Goal: Task Accomplishment & Management: Use online tool/utility

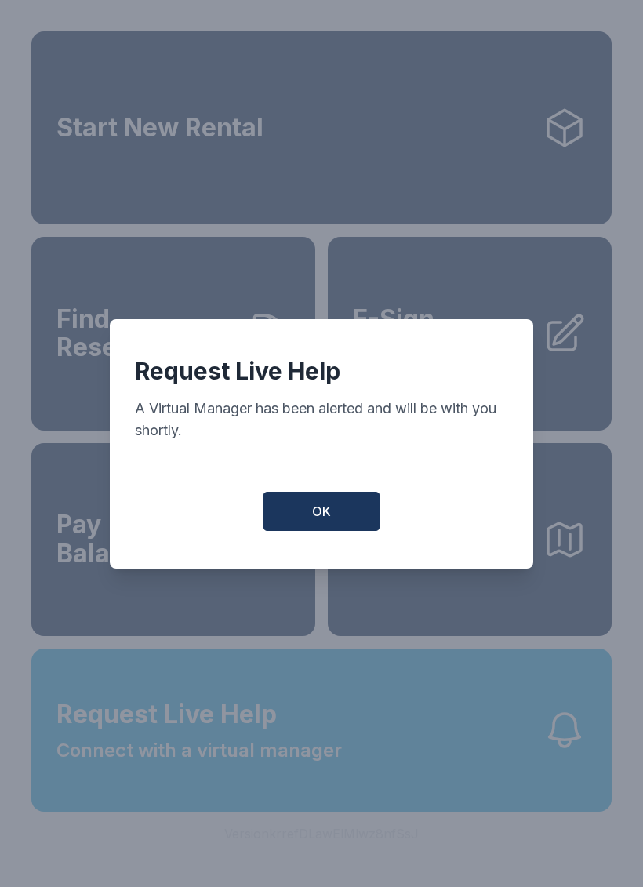
click at [319, 521] on span "OK" at bounding box center [321, 511] width 19 height 19
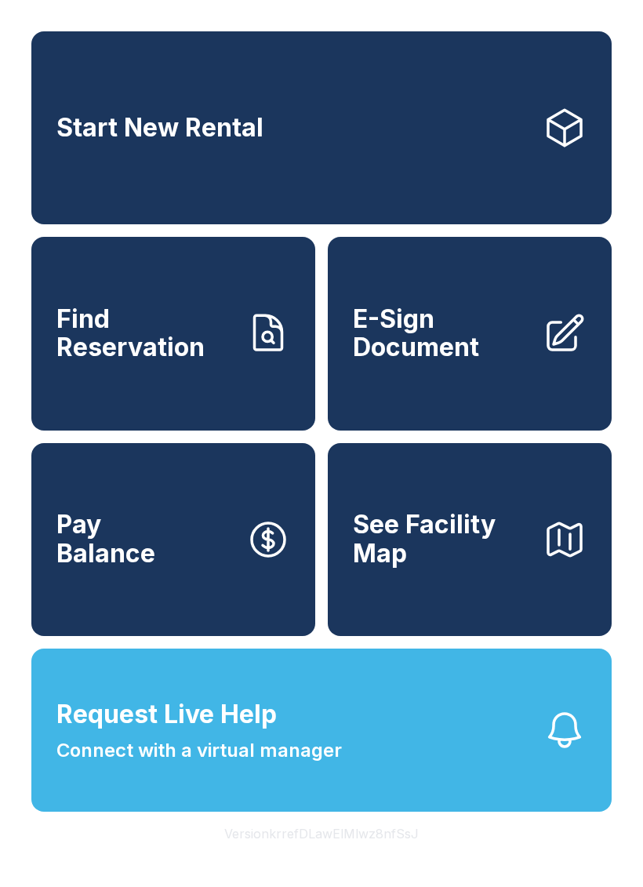
click at [318, 522] on div "Start New Rental Find Reservation E-Sign Document Pay Balance See Facility Map" at bounding box center [321, 333] width 580 height 604
click at [421, 796] on button "Request Live Help Connect with a virtual manager" at bounding box center [321, 729] width 580 height 163
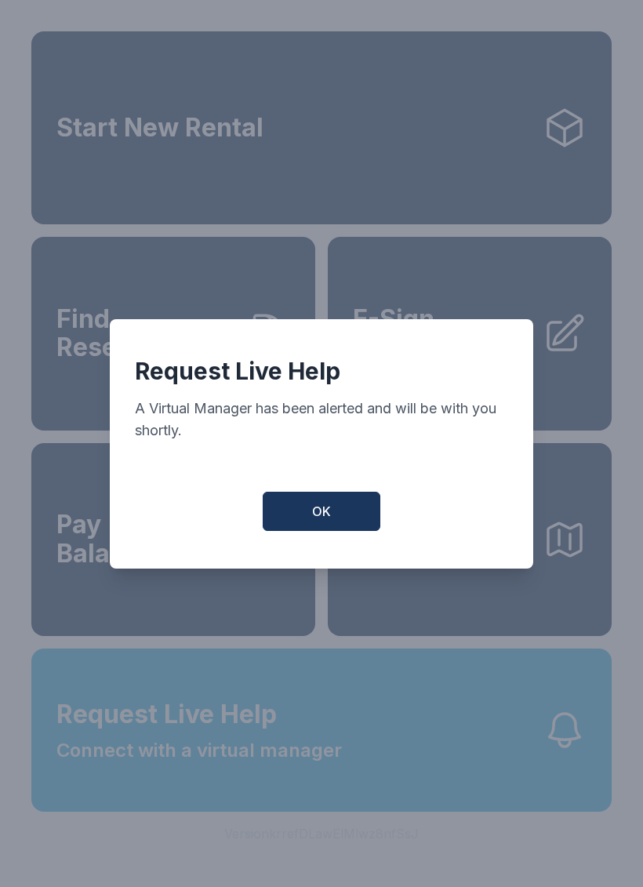
click at [348, 517] on button "OK" at bounding box center [322, 511] width 118 height 39
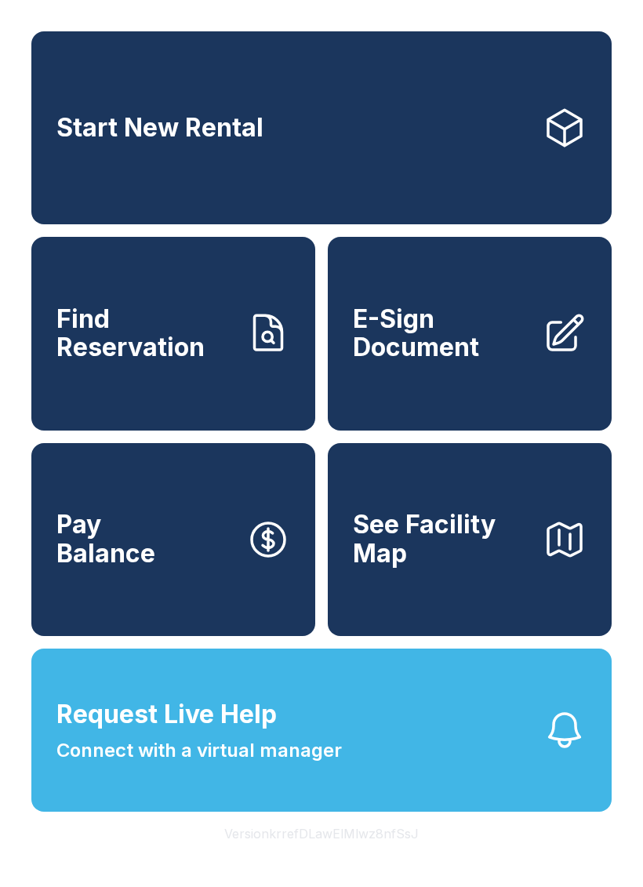
click at [576, 746] on icon "button" at bounding box center [565, 729] width 31 height 33
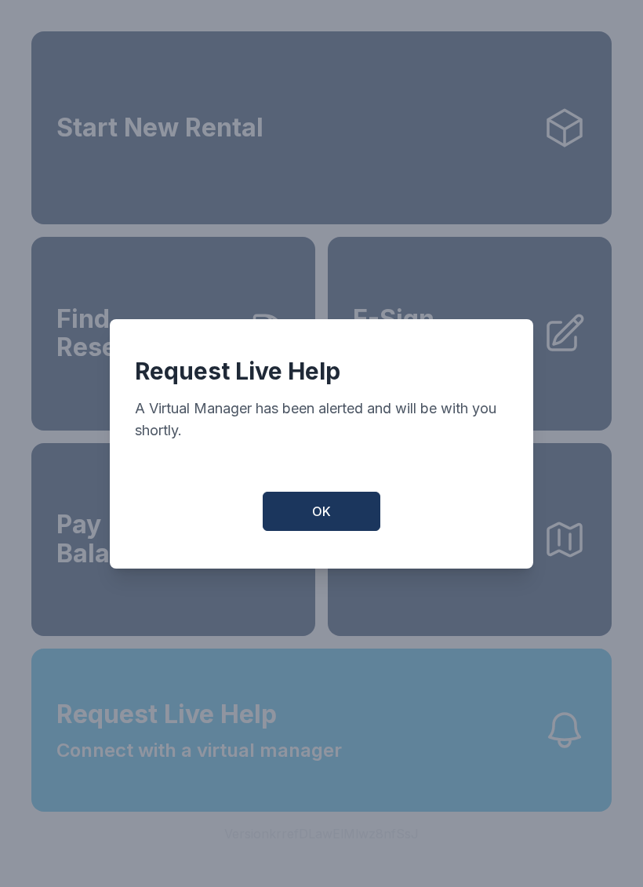
click at [347, 507] on button "OK" at bounding box center [322, 511] width 118 height 39
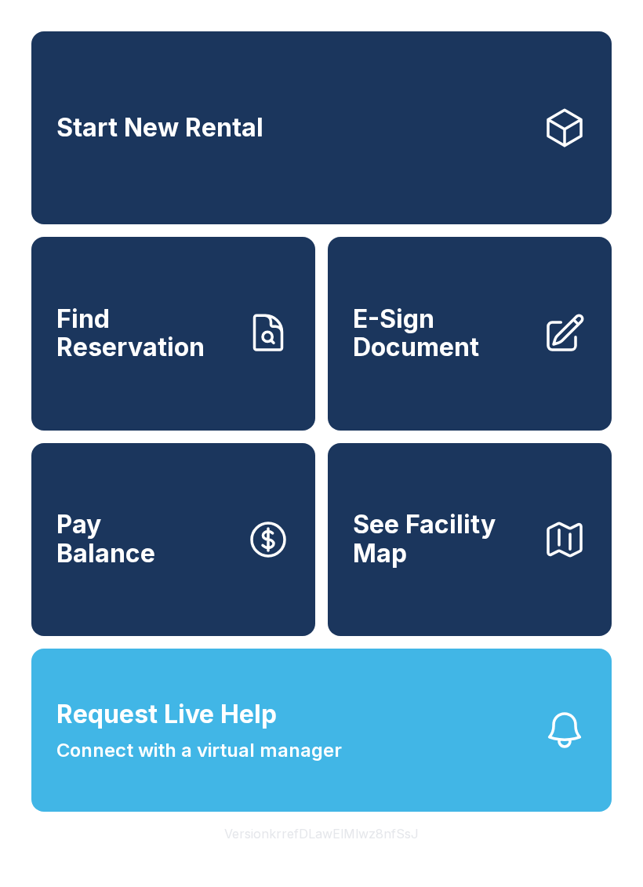
click at [245, 388] on link "Find Reservation" at bounding box center [173, 333] width 284 height 193
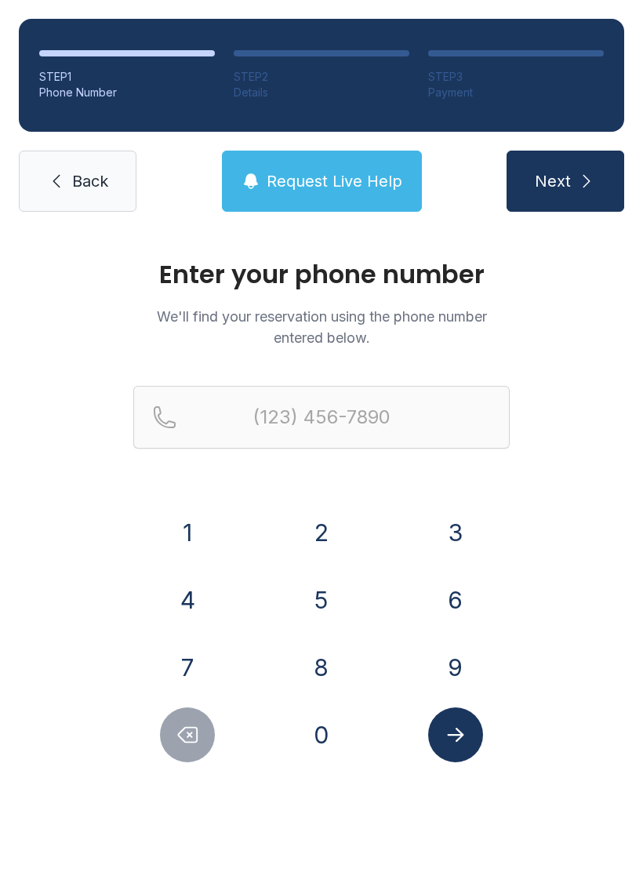
click at [213, 663] on button "7" at bounding box center [187, 667] width 55 height 55
click at [303, 678] on button "8" at bounding box center [321, 667] width 55 height 55
click at [446, 596] on button "6" at bounding box center [455, 599] width 55 height 55
click at [207, 611] on button "4" at bounding box center [187, 599] width 55 height 55
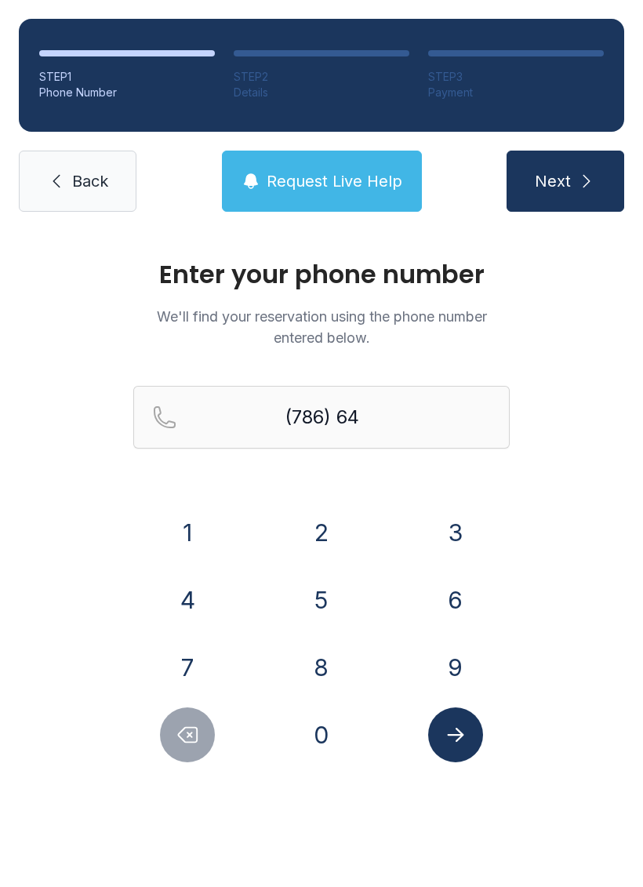
click at [457, 681] on button "9" at bounding box center [455, 667] width 55 height 55
click at [455, 679] on button "9" at bounding box center [455, 667] width 55 height 55
click at [325, 666] on button "8" at bounding box center [321, 667] width 55 height 55
click at [193, 513] on button "1" at bounding box center [187, 532] width 55 height 55
click at [192, 512] on button "1" at bounding box center [187, 532] width 55 height 55
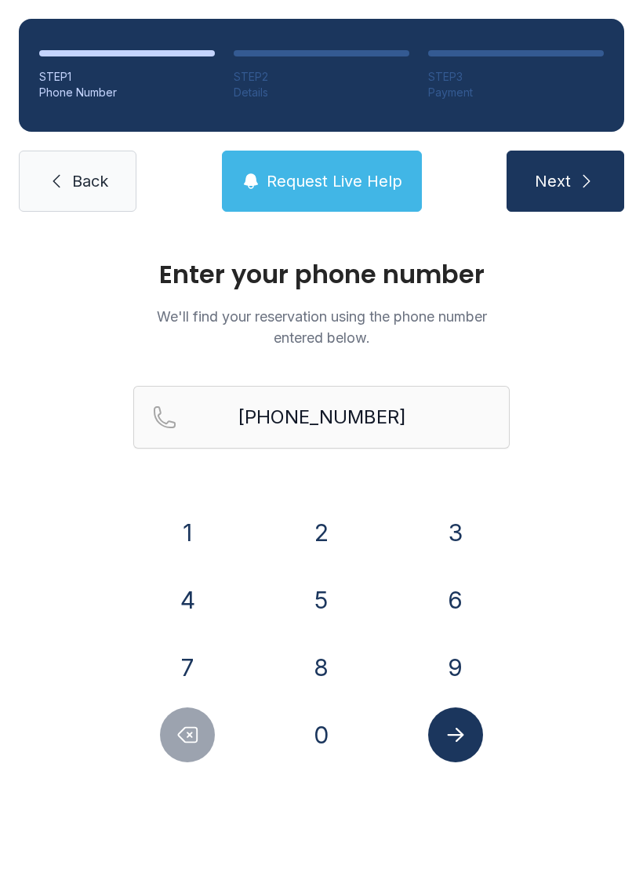
click at [452, 726] on icon "Submit lookup form" at bounding box center [456, 735] width 24 height 24
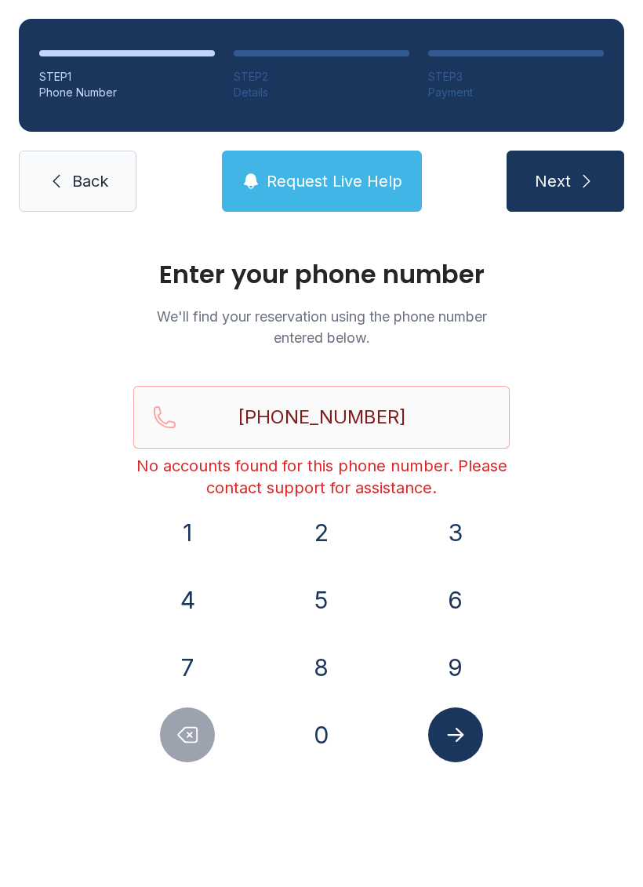
click at [199, 709] on button "Delete number" at bounding box center [187, 734] width 55 height 55
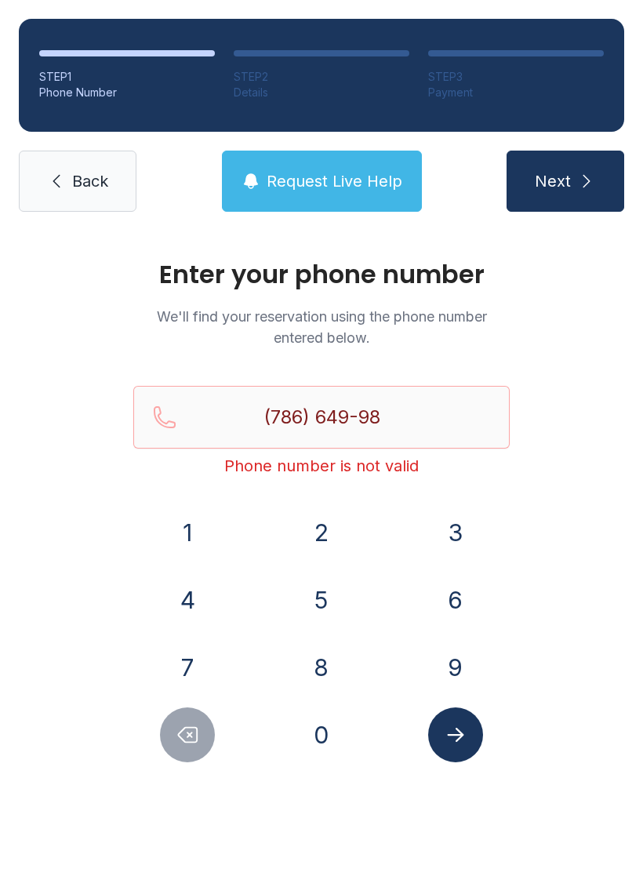
click at [187, 694] on button "7" at bounding box center [187, 667] width 55 height 55
click at [194, 702] on div "1 2 3 4 5 6 7 8 9 0" at bounding box center [321, 633] width 376 height 257
click at [194, 688] on button "7" at bounding box center [187, 667] width 55 height 55
click at [198, 688] on button "7" at bounding box center [187, 667] width 55 height 55
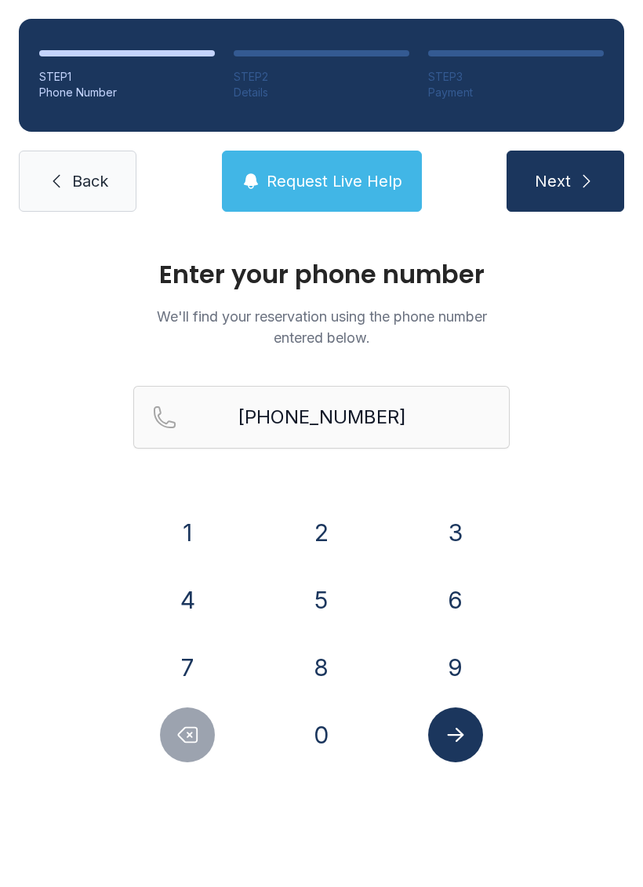
click at [203, 694] on div "7" at bounding box center [187, 667] width 109 height 55
click at [198, 728] on icon "Delete number" at bounding box center [188, 735] width 24 height 24
type input "(786) 649-987"
click at [100, 156] on link "Back" at bounding box center [78, 181] width 118 height 61
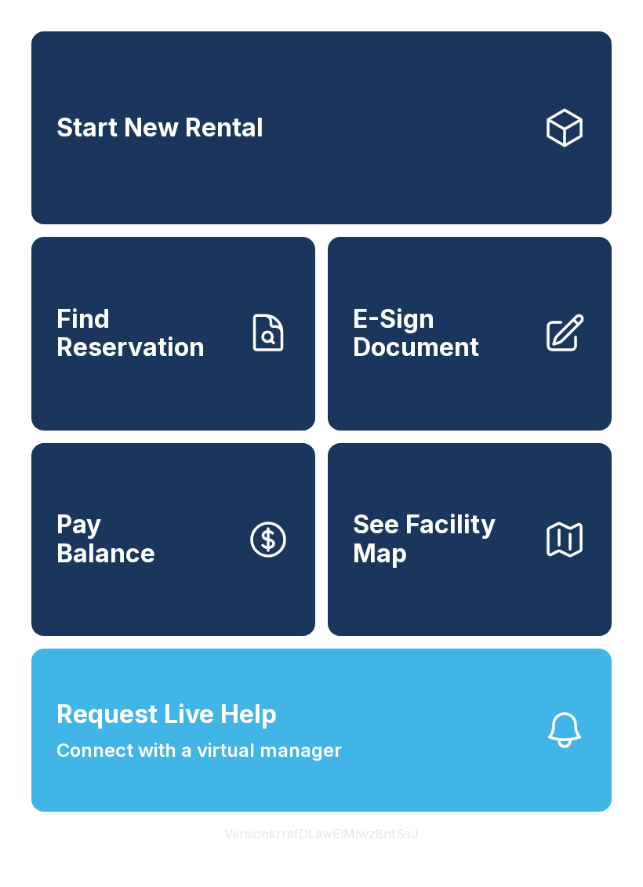
click at [365, 748] on button "Request Live Help Connect with a virtual manager" at bounding box center [321, 729] width 580 height 163
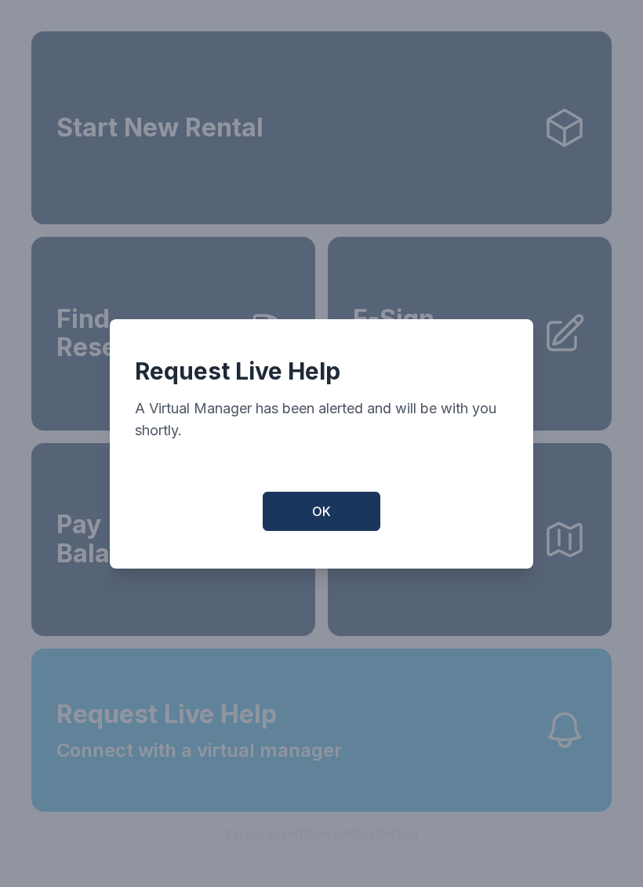
click at [340, 520] on button "OK" at bounding box center [322, 511] width 118 height 39
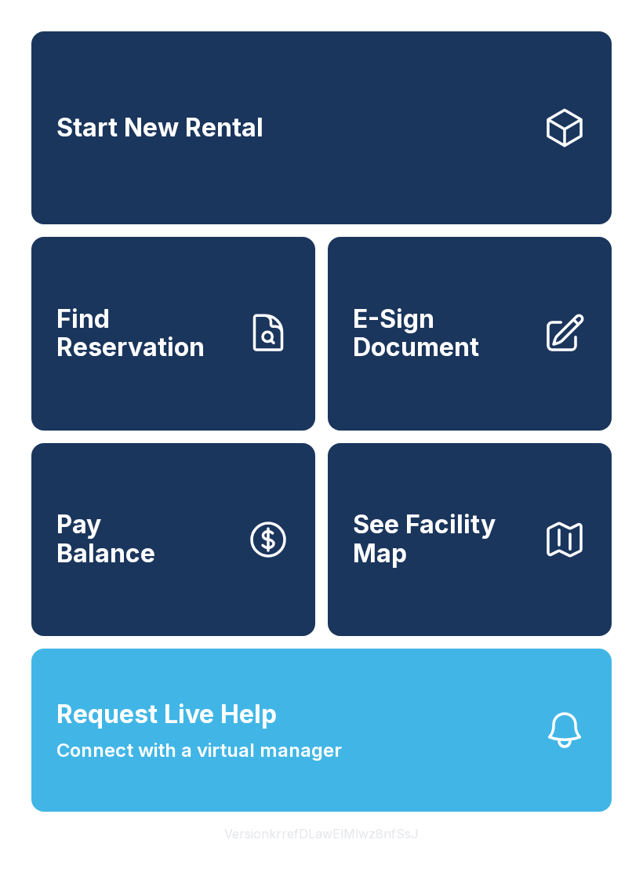
click at [374, 757] on button "Request Live Help Connect with a virtual manager" at bounding box center [321, 729] width 580 height 163
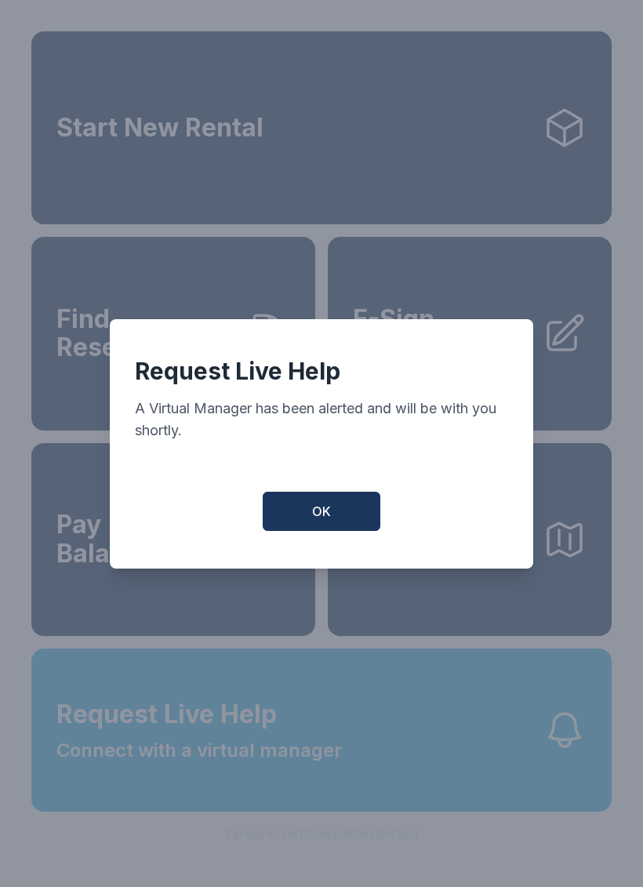
click at [339, 510] on button "OK" at bounding box center [322, 511] width 118 height 39
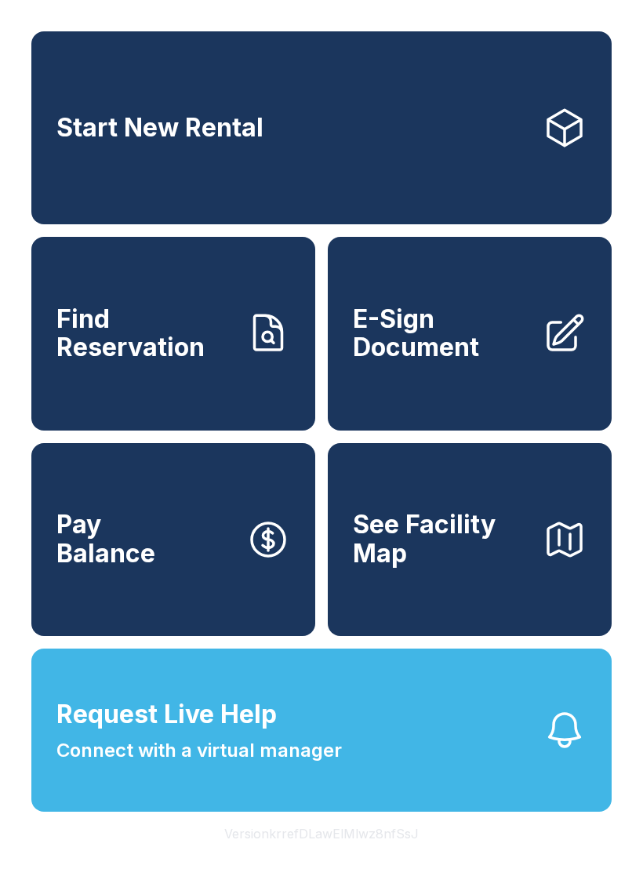
click at [194, 807] on button "Request Live Help Connect with a virtual manager" at bounding box center [321, 729] width 580 height 163
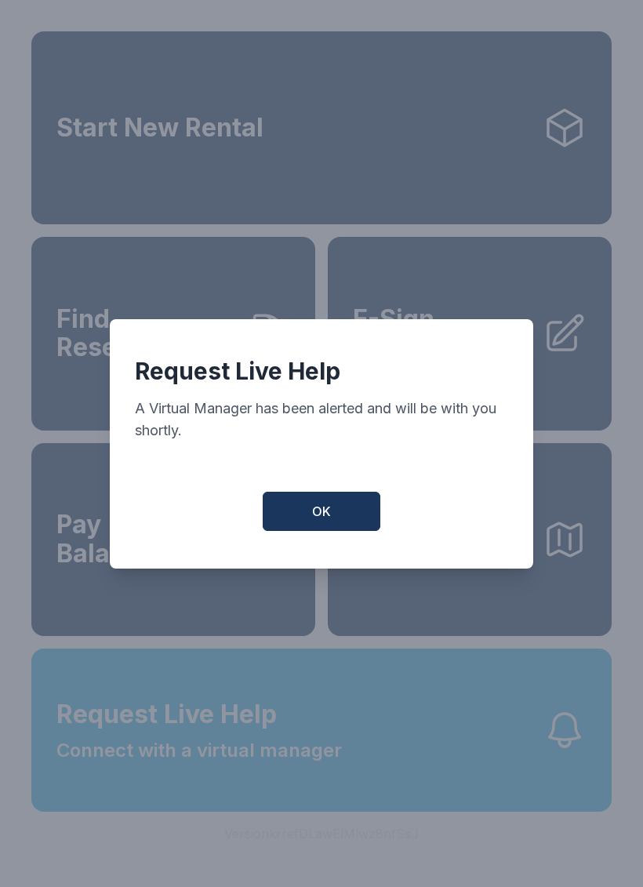
click at [326, 531] on button "OK" at bounding box center [322, 511] width 118 height 39
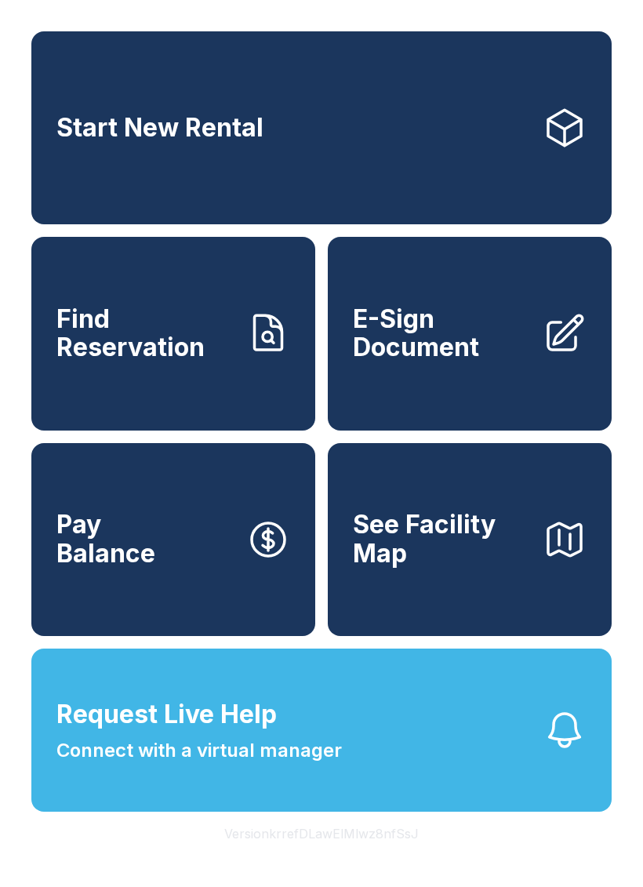
click at [405, 803] on button "Request Live Help Connect with a virtual manager" at bounding box center [321, 729] width 580 height 163
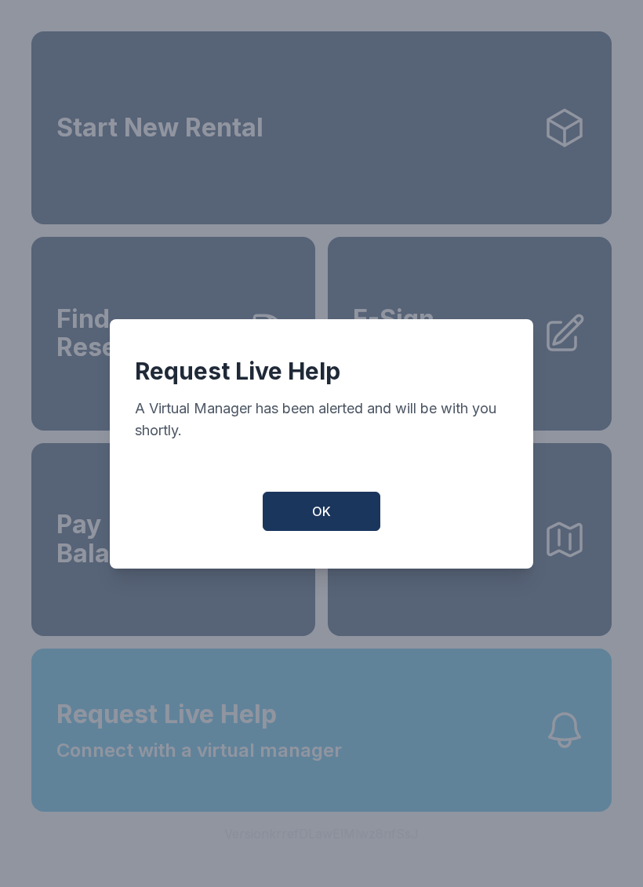
click at [299, 508] on button "OK" at bounding box center [322, 511] width 118 height 39
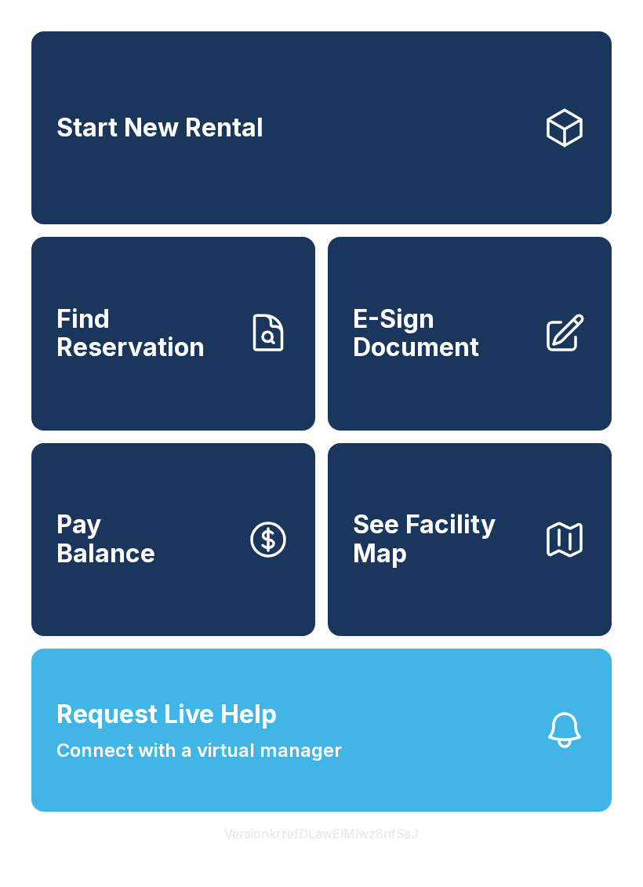
click at [315, 486] on div "Start New Rental Find Reservation E-Sign Document Pay Balance See Facility Map" at bounding box center [321, 333] width 580 height 604
click at [330, 764] on span "Connect with a virtual manager" at bounding box center [198, 750] width 285 height 28
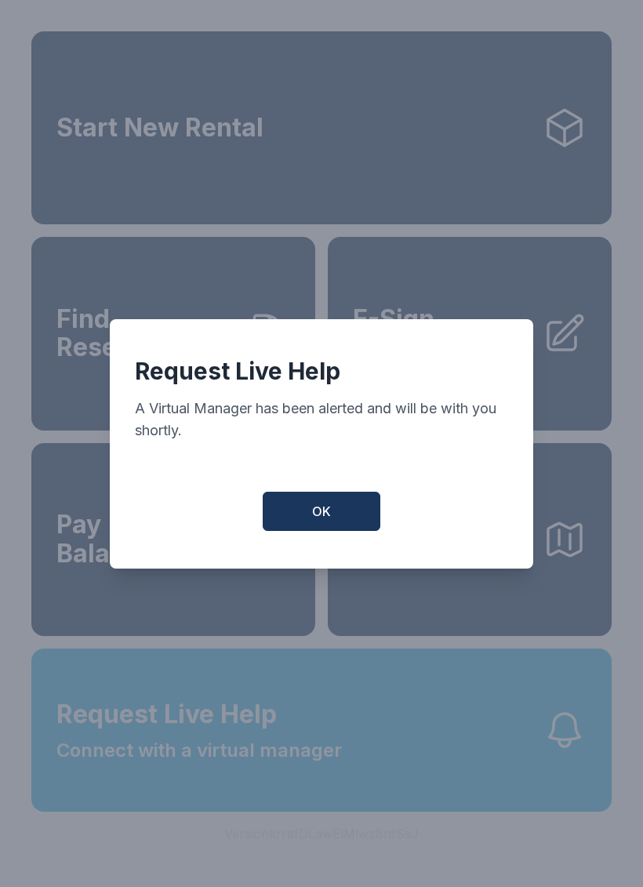
click at [330, 484] on div "Request Live Help A Virtual Manager has been alerted and will be with you short…" at bounding box center [321, 443] width 423 height 249
click at [318, 511] on span "OK" at bounding box center [321, 511] width 19 height 19
